Goal: Transaction & Acquisition: Purchase product/service

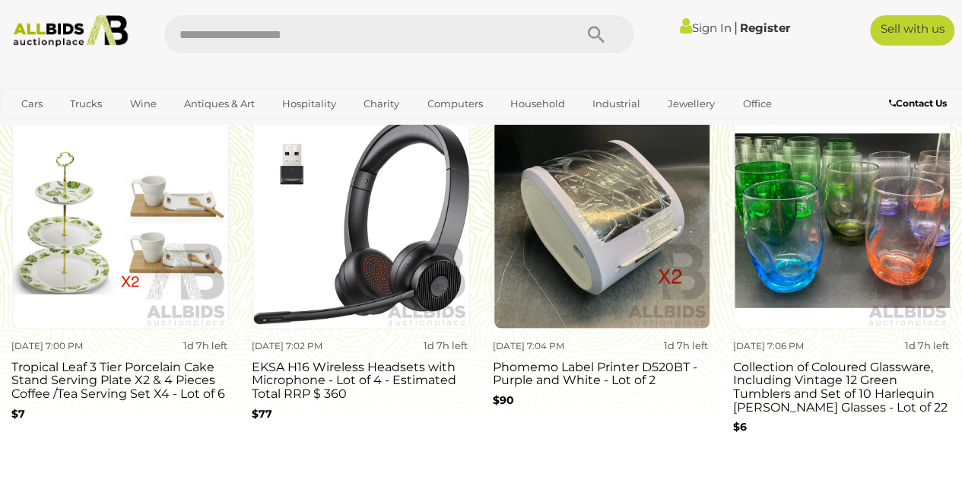
scroll to position [1297, 0]
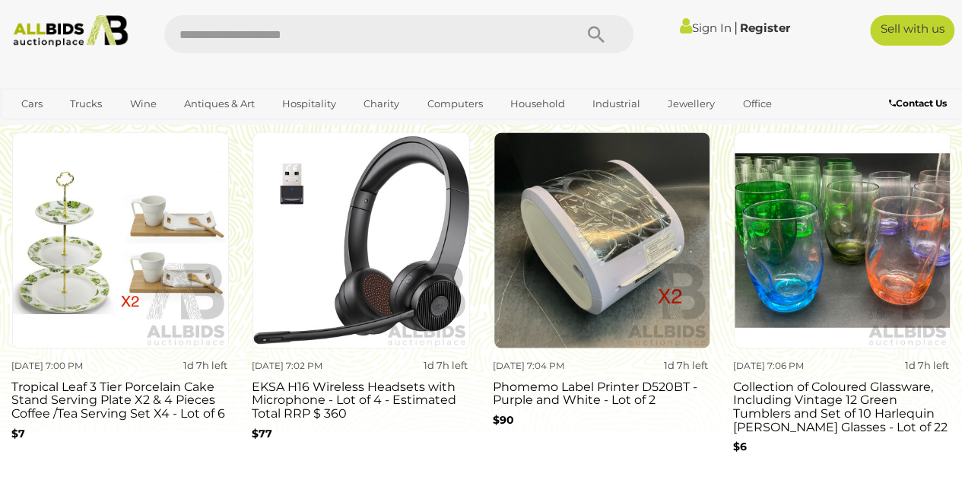
click at [777, 411] on h3 "Collection of Coloured Glassware, Including Vintage 12 Green Tumblers and Set o…" at bounding box center [842, 404] width 218 height 57
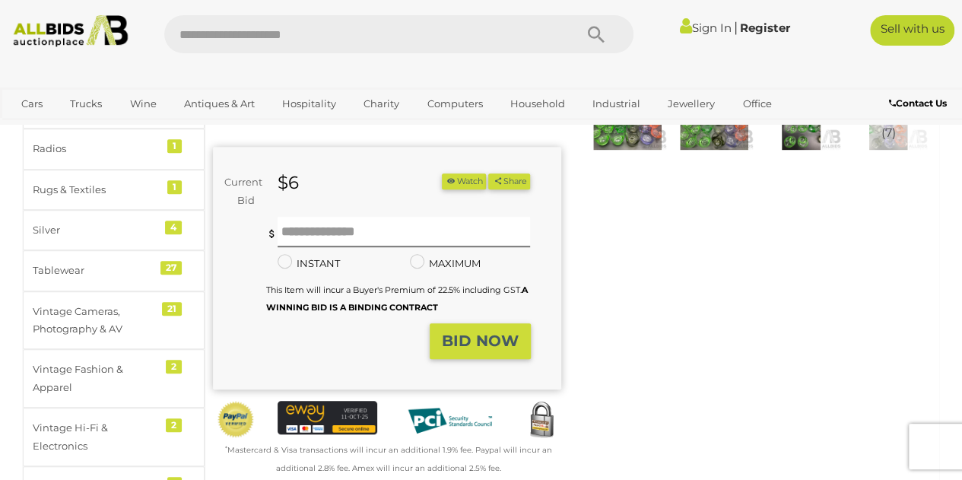
scroll to position [327, 0]
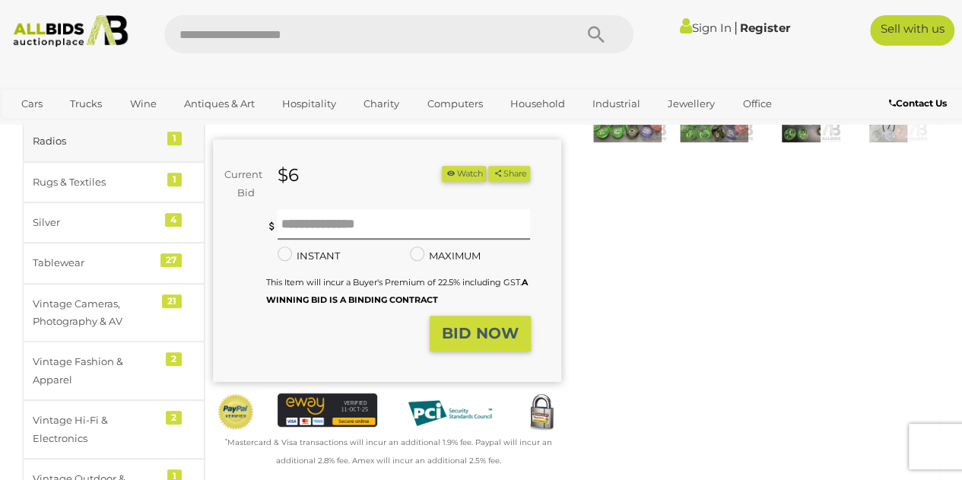
click at [52, 138] on div "Radios" at bounding box center [95, 140] width 125 height 17
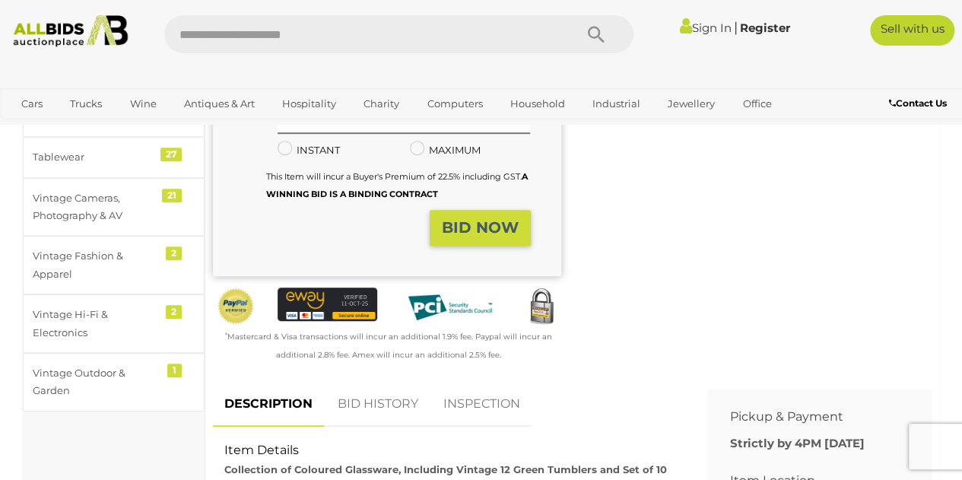
scroll to position [436, 0]
